Goal: Check status

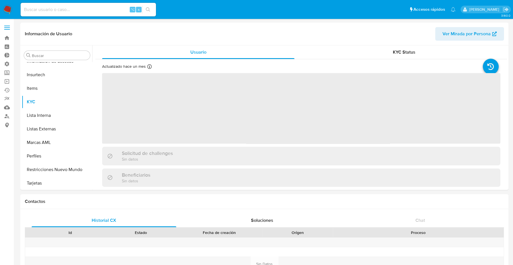
scroll to position [238, 0]
select select "10"
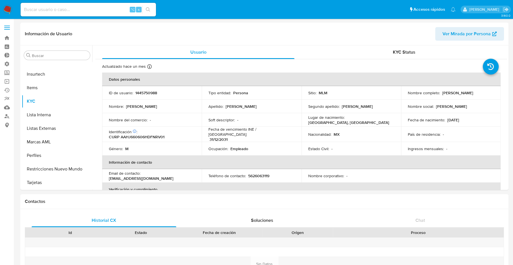
click at [86, 8] on input at bounding box center [88, 9] width 135 height 7
paste input "709229951"
type input "709229951"
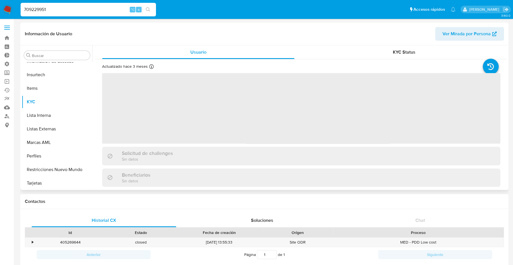
scroll to position [238, 0]
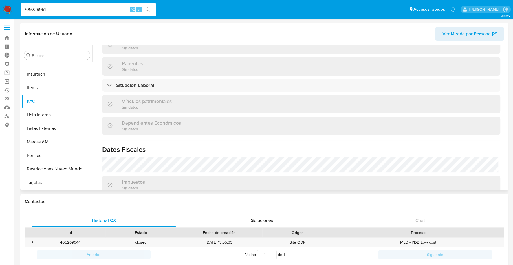
select select "10"
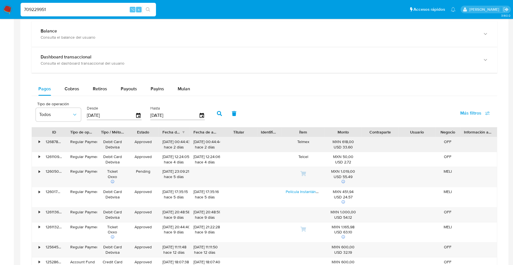
scroll to position [314, 0]
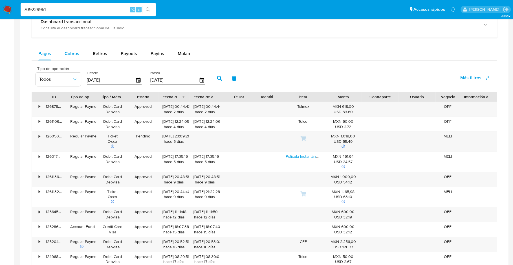
click at [67, 50] on span "Cobros" at bounding box center [72, 53] width 15 height 6
select select "10"
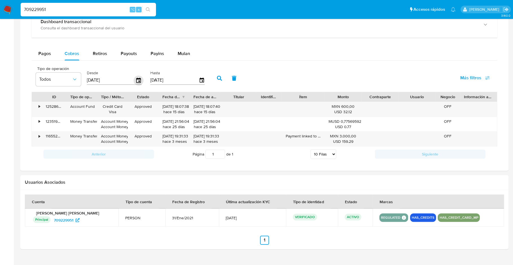
click at [138, 78] on icon "button" at bounding box center [138, 79] width 5 height 5
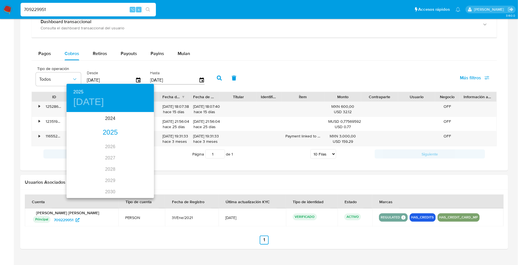
click at [108, 131] on div "2025" at bounding box center [110, 132] width 87 height 11
click at [112, 164] on div "ago." at bounding box center [110, 165] width 29 height 21
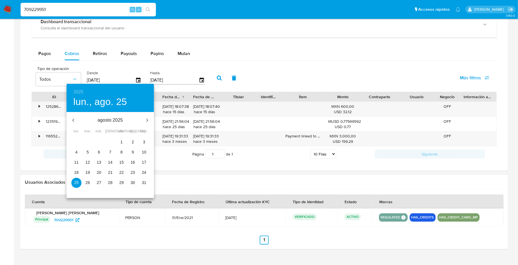
click at [124, 141] on span "1" at bounding box center [121, 142] width 10 height 6
type input "[DATE]"
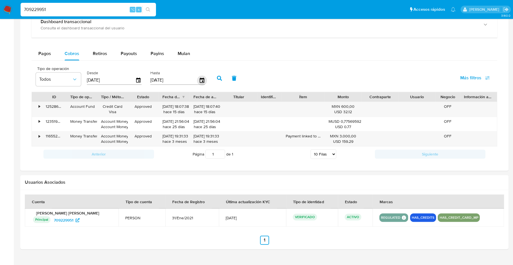
click at [197, 79] on icon "button" at bounding box center [202, 80] width 10 height 10
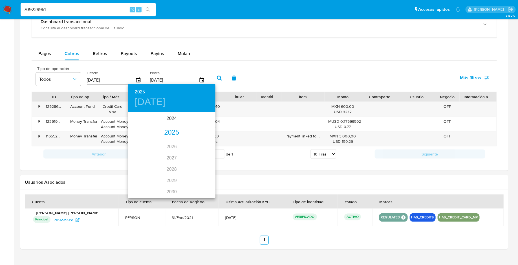
click at [173, 133] on div "2025" at bounding box center [171, 132] width 87 height 11
click at [167, 167] on div "ago." at bounding box center [171, 165] width 29 height 21
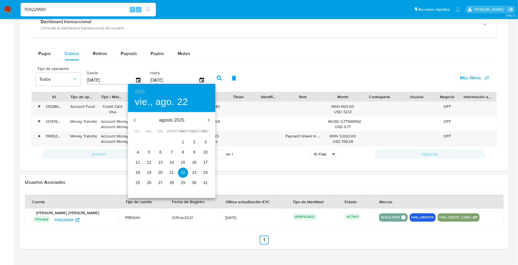
click at [207, 182] on p "31" at bounding box center [205, 183] width 5 height 6
type input "[DATE]"
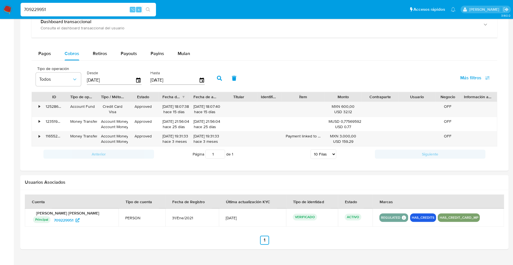
click at [217, 74] on button "button" at bounding box center [219, 78] width 15 height 14
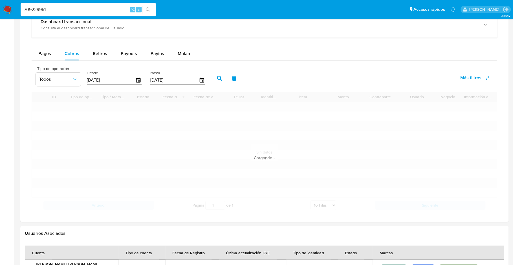
scroll to position [295, 0]
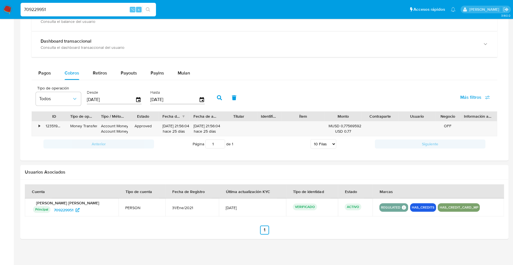
click at [276, 84] on div "Tipo de operación Todos Desde [DATE] Hasta [DATE] Más filtros" at bounding box center [264, 97] width 465 height 28
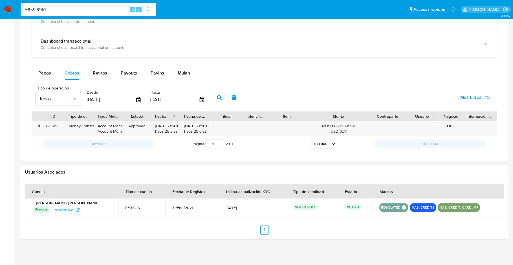
drag, startPoint x: 360, startPoint y: 114, endPoint x: 386, endPoint y: 115, distance: 26.2
click at [386, 115] on div "ID Tipo de operación Tipo / Método Estado Fecha de creación Fecha de aprobación…" at bounding box center [264, 116] width 465 height 10
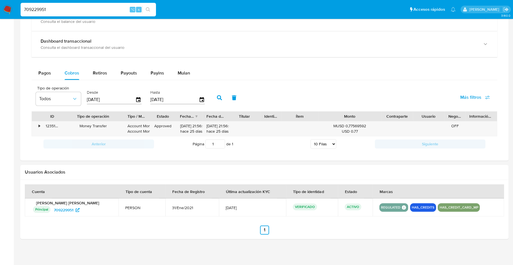
drag, startPoint x: 93, startPoint y: 114, endPoint x: 124, endPoint y: 116, distance: 30.8
click at [125, 116] on div at bounding box center [123, 116] width 10 height 10
click at [137, 97] on icon "button" at bounding box center [139, 100] width 10 height 10
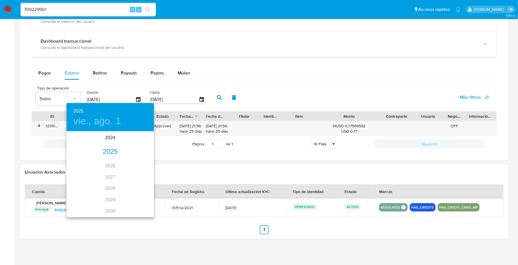
click at [112, 152] on div "2025" at bounding box center [110, 151] width 87 height 11
click at [108, 186] on div "ago." at bounding box center [110, 184] width 29 height 21
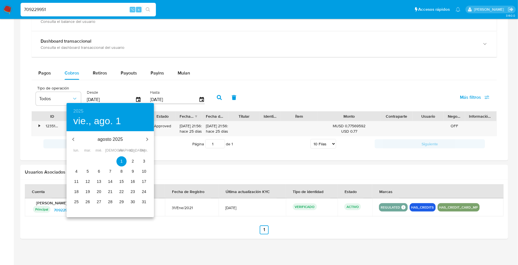
click at [76, 138] on icon "button" at bounding box center [73, 139] width 7 height 7
click at [89, 161] on span "1" at bounding box center [88, 161] width 10 height 6
type input "[DATE]"
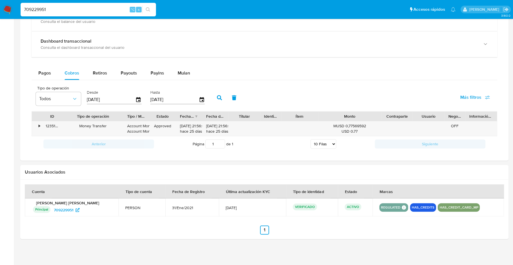
click at [217, 97] on icon "button" at bounding box center [219, 97] width 5 height 5
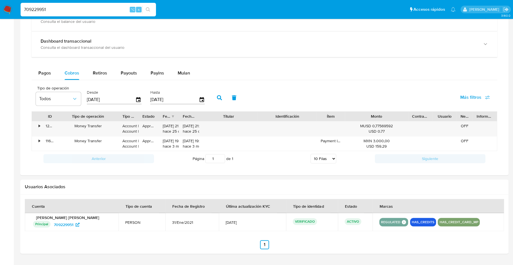
drag, startPoint x: 278, startPoint y: 114, endPoint x: 315, endPoint y: 109, distance: 37.4
click at [315, 109] on div "Tipo de operación Todos Desde [DATE] Hasta [DATE] Más filtros ID Tipo de operac…" at bounding box center [264, 124] width 465 height 83
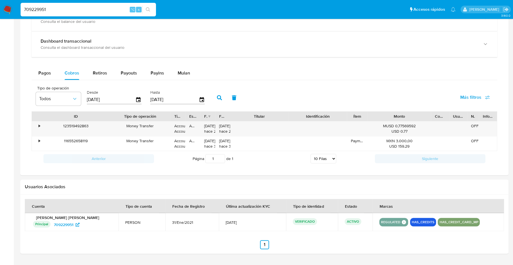
drag, startPoint x: 59, startPoint y: 114, endPoint x: 111, endPoint y: 115, distance: 51.9
click at [111, 115] on div at bounding box center [110, 116] width 10 height 10
